Goal: Navigation & Orientation: Go to known website

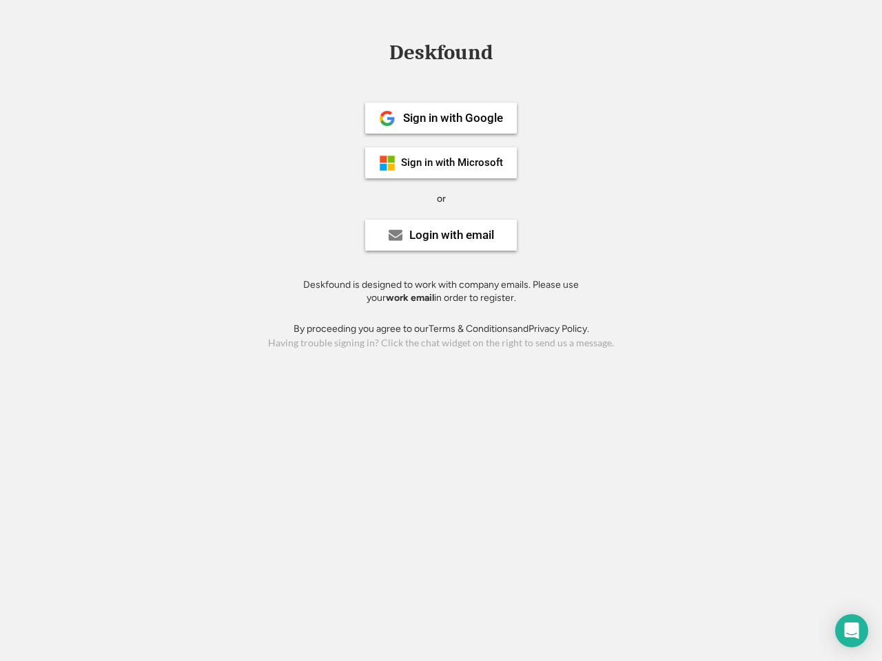
click at [441, 197] on div "or" at bounding box center [441, 199] width 9 height 14
click at [441, 55] on div "Deskfound" at bounding box center [440, 52] width 117 height 21
click at [377, 52] on div "Deskfound" at bounding box center [441, 55] width 882 height 26
click at [441, 55] on div "Deskfound" at bounding box center [440, 52] width 117 height 21
click at [441, 198] on div "or" at bounding box center [441, 199] width 9 height 14
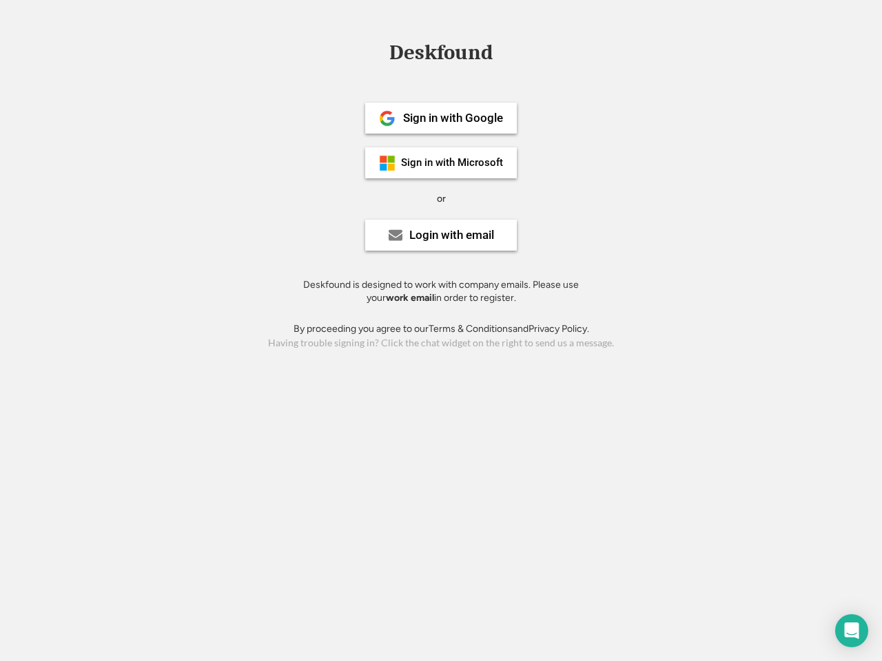
click at [441, 118] on div "Sign in with Google" at bounding box center [453, 118] width 100 height 12
click at [452, 118] on div "Sign in with Google" at bounding box center [453, 118] width 100 height 12
click at [387, 118] on img at bounding box center [387, 118] width 17 height 17
click at [441, 163] on div "Sign in with Microsoft" at bounding box center [452, 163] width 102 height 10
click at [452, 163] on div "Sign in with Microsoft" at bounding box center [452, 163] width 102 height 10
